Goal: Navigation & Orientation: Find specific page/section

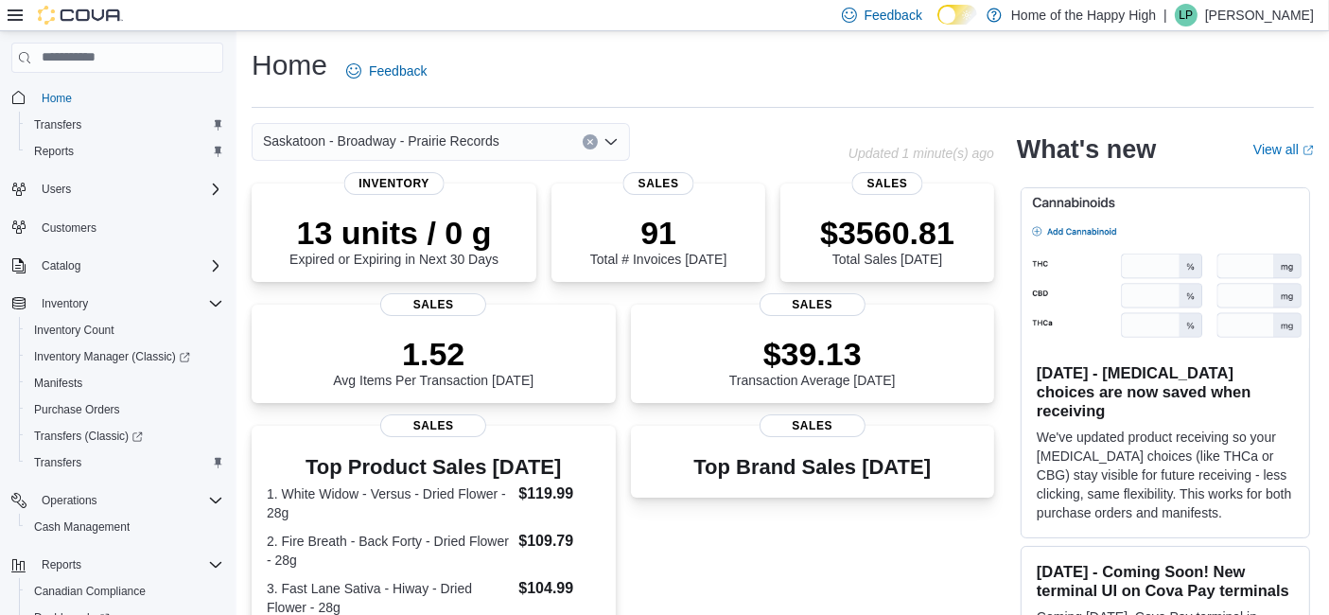
drag, startPoint x: 1012, startPoint y: 12, endPoint x: 994, endPoint y: 14, distance: 18.1
click at [972, 12] on icon at bounding box center [967, 15] width 10 height 10
click at [960, 14] on icon at bounding box center [957, 15] width 8 height 9
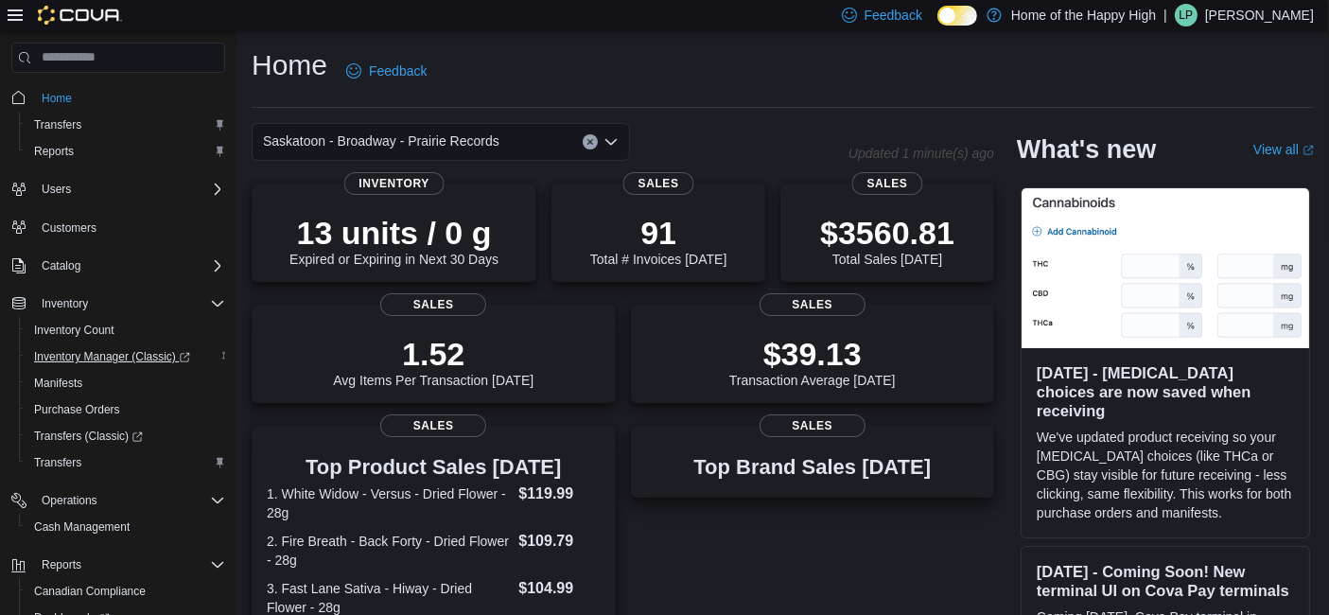
scroll to position [146, 0]
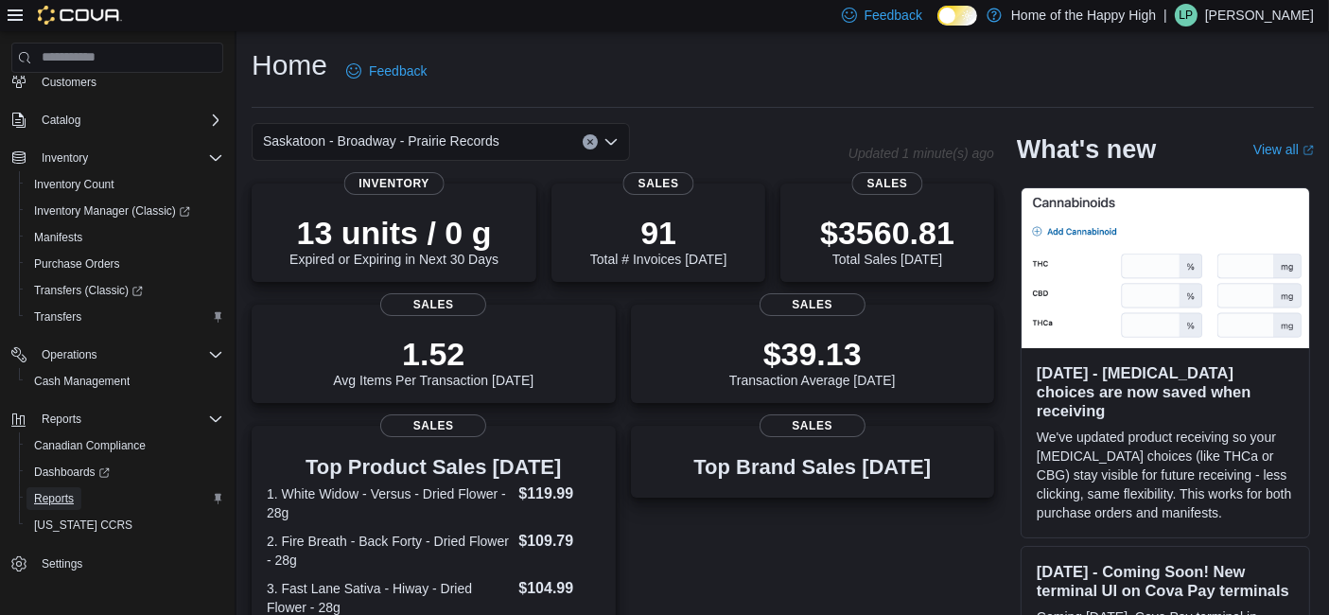
click at [64, 496] on span "Reports" at bounding box center [54, 498] width 40 height 15
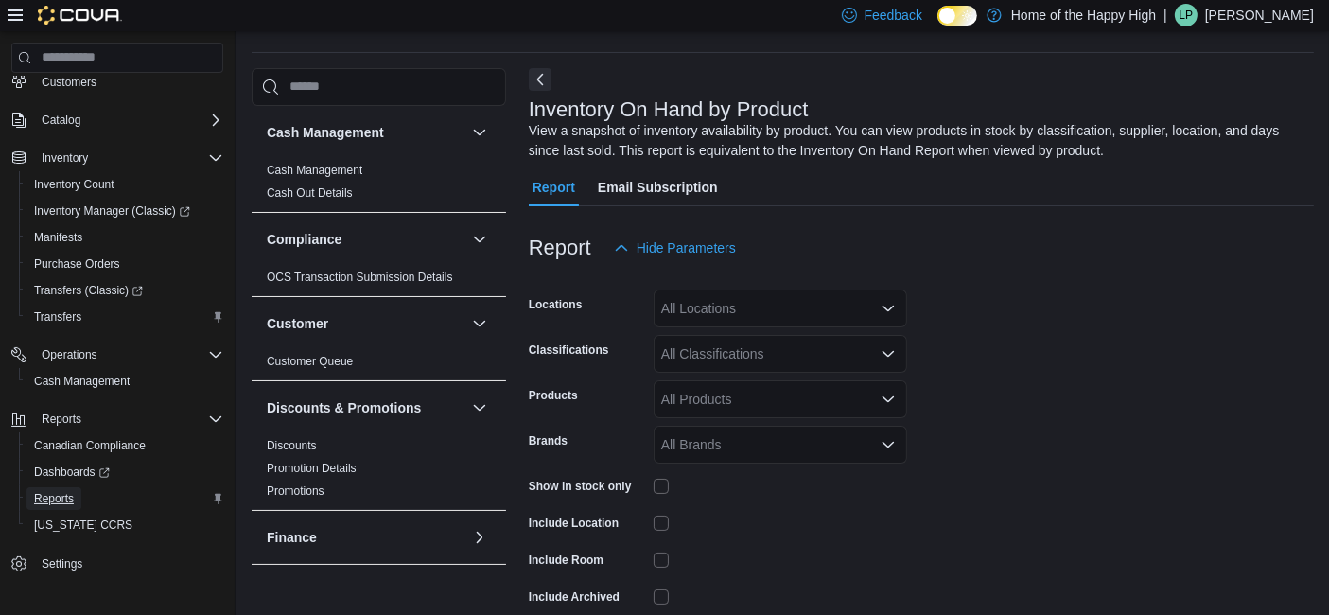
scroll to position [62, 0]
